Goal: Find specific page/section: Find specific page/section

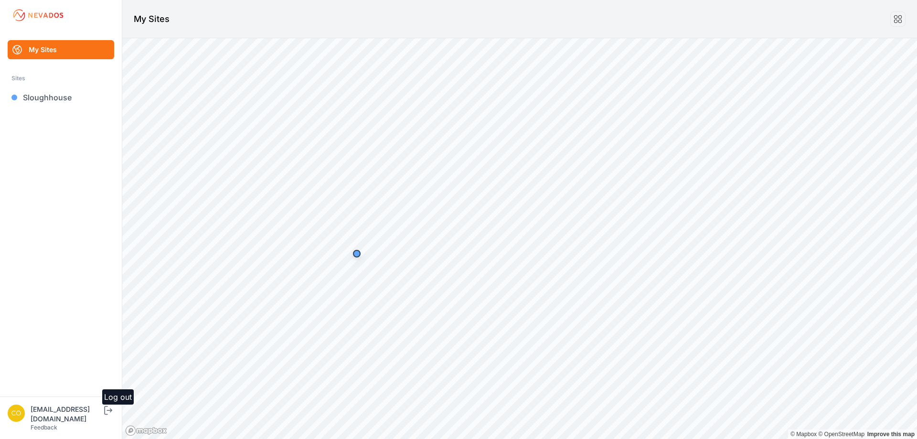
click at [114, 416] on icon "submit" at bounding box center [108, 409] width 12 height 11
click at [70, 102] on link "[GEOGRAPHIC_DATA]" at bounding box center [61, 97] width 106 height 19
